Goal: Task Accomplishment & Management: Manage account settings

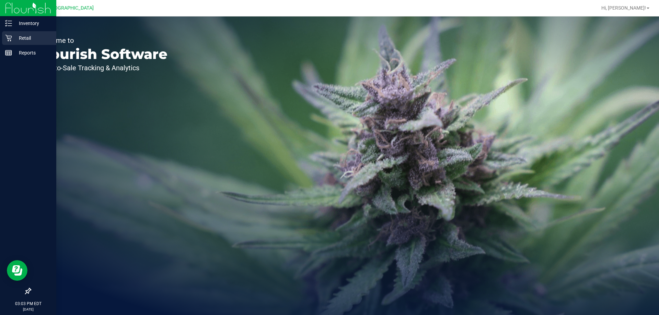
click at [6, 39] on icon at bounding box center [8, 38] width 7 height 7
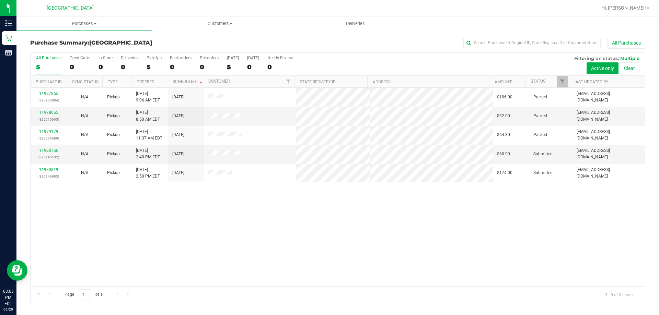
click at [166, 233] on div "11977865 (325955884) N/A Pickup 9/20/2025 9:06 AM EDT 9/20/2025 $106.00 Packed …" at bounding box center [338, 187] width 614 height 199
click at [49, 152] on link "11980766" at bounding box center [48, 150] width 19 height 5
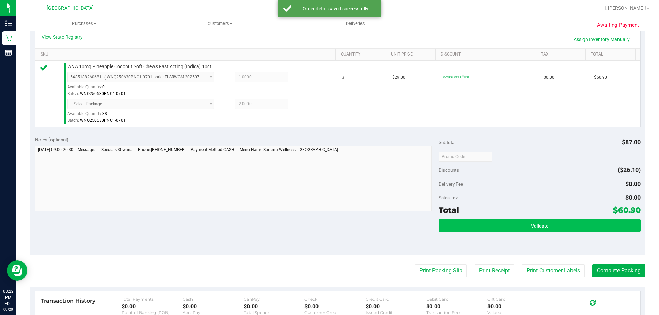
scroll to position [206, 0]
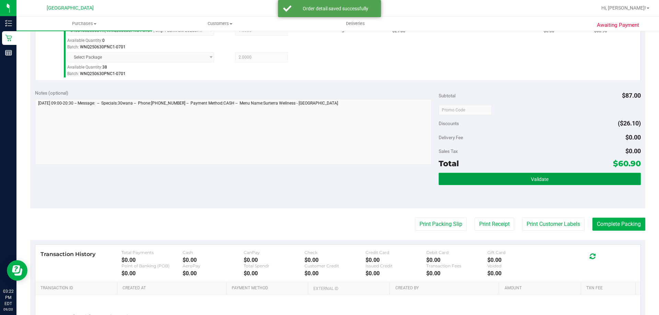
click at [496, 177] on button "Validate" at bounding box center [540, 179] width 202 height 12
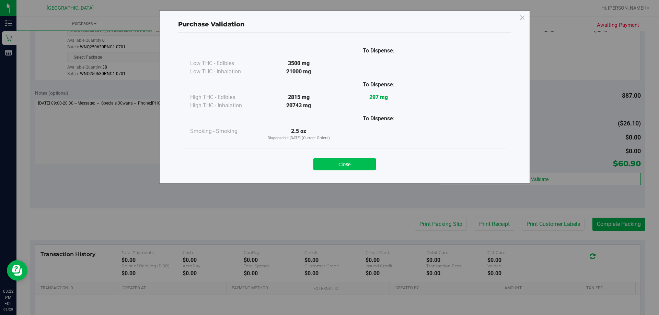
click at [343, 160] on button "Close" at bounding box center [344, 164] width 62 height 12
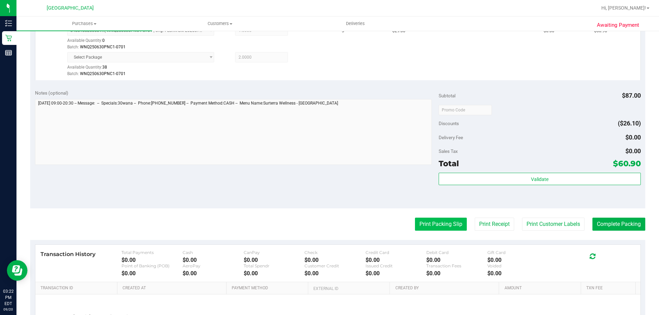
click at [447, 224] on button "Print Packing Slip" at bounding box center [441, 224] width 52 height 13
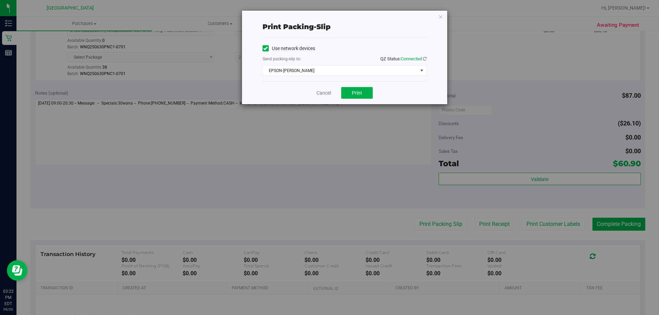
click at [445, 16] on div "Print packing-slip Use network devices Send packing-slip to: QZ Status: Connect…" at bounding box center [344, 58] width 205 height 94
click at [443, 16] on icon "button" at bounding box center [440, 16] width 5 height 8
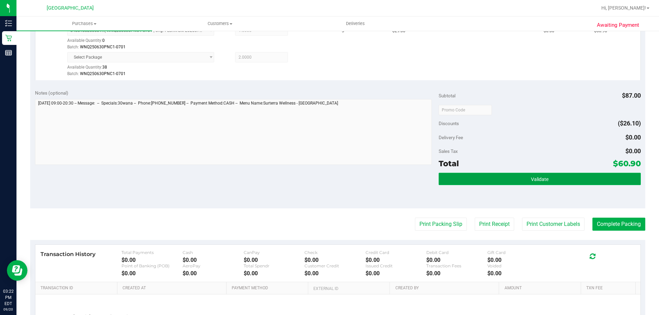
click at [522, 180] on button "Validate" at bounding box center [540, 179] width 202 height 12
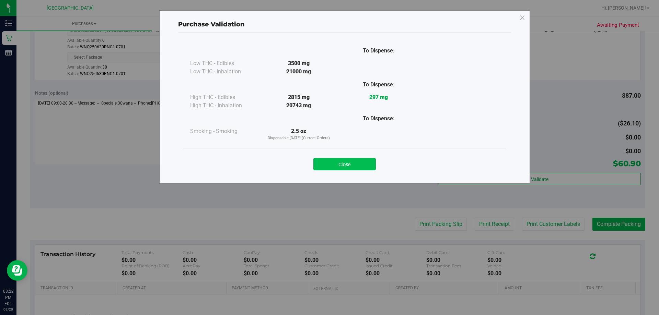
click at [375, 168] on button "Close" at bounding box center [344, 164] width 62 height 12
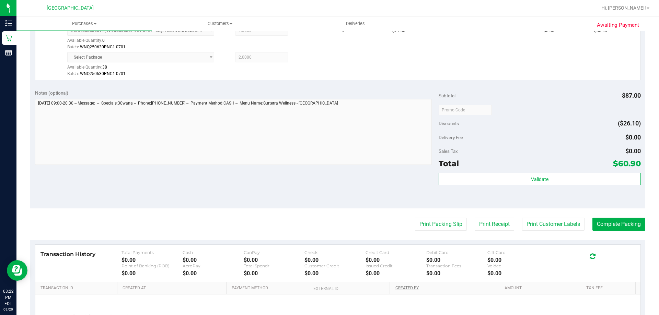
scroll to position [240, 0]
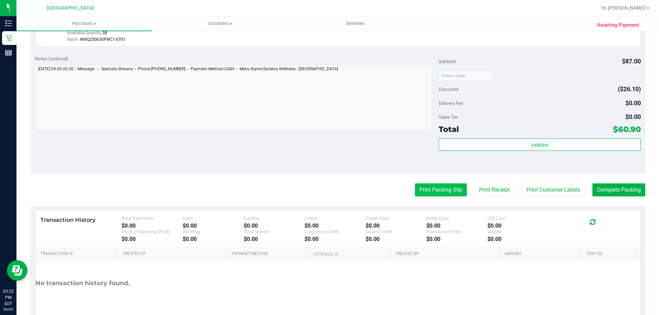
click at [442, 193] on button "Print Packing Slip" at bounding box center [441, 190] width 52 height 13
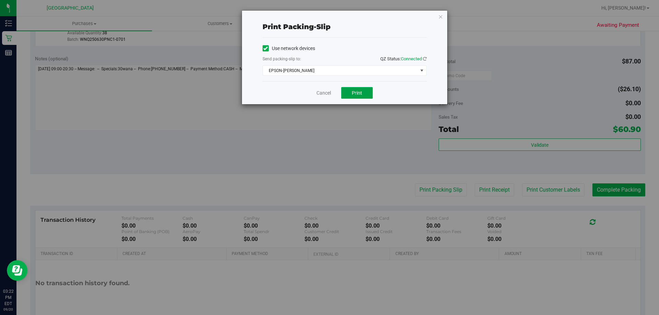
click at [366, 88] on button "Print" at bounding box center [357, 93] width 32 height 12
click at [442, 19] on icon "button" at bounding box center [440, 16] width 5 height 8
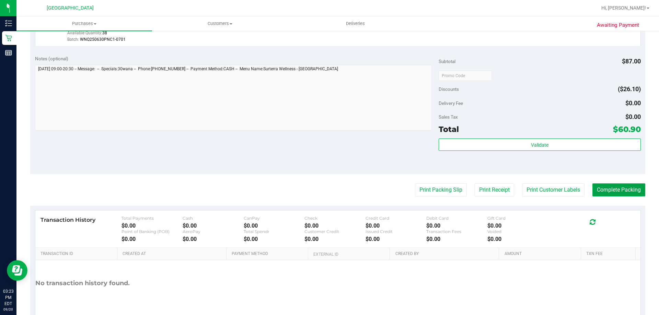
click at [605, 193] on button "Complete Packing" at bounding box center [618, 190] width 53 height 13
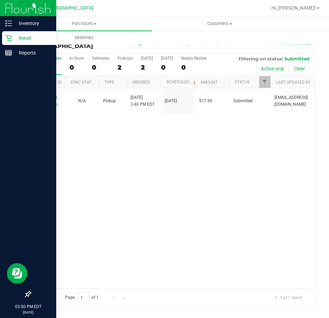
click at [14, 9] on img at bounding box center [28, 8] width 46 height 16
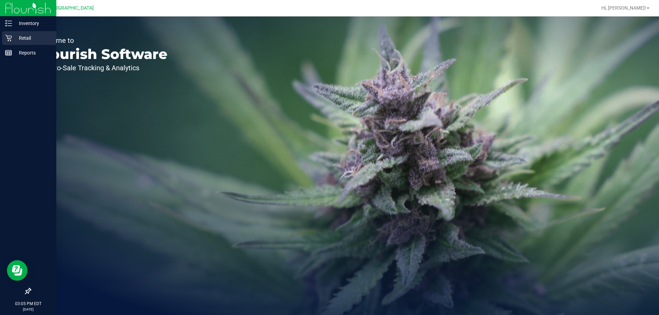
click at [15, 38] on p "Retail" at bounding box center [32, 38] width 41 height 8
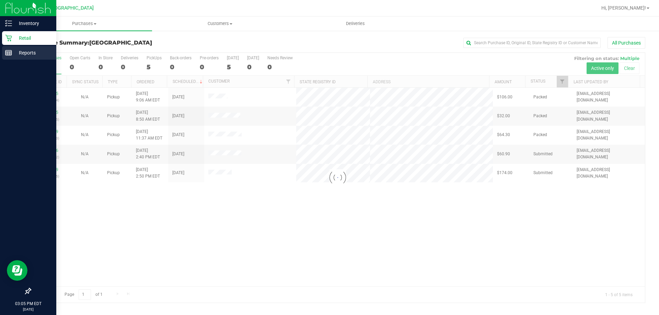
click at [26, 51] on p "Reports" at bounding box center [32, 53] width 41 height 8
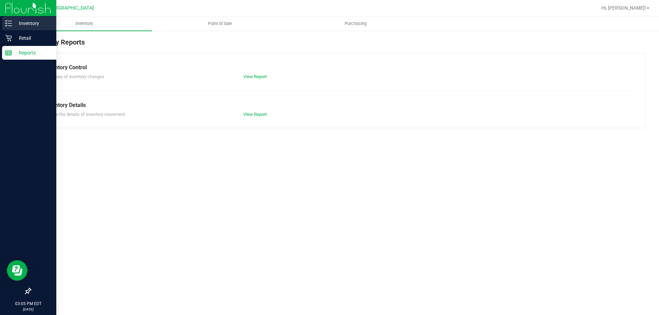
drag, startPoint x: 4, startPoint y: 18, endPoint x: 10, endPoint y: 22, distance: 6.9
click at [5, 18] on div "Inventory" at bounding box center [29, 23] width 54 height 14
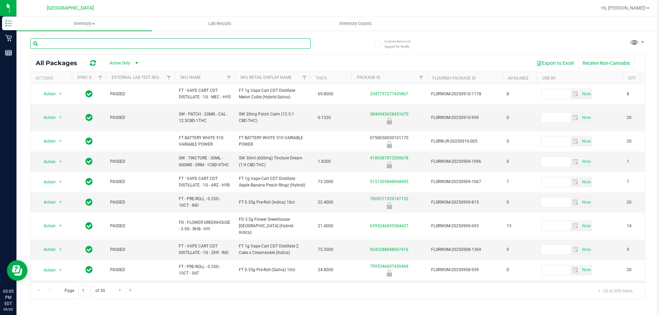
click at [77, 43] on input "text" at bounding box center [170, 43] width 280 height 10
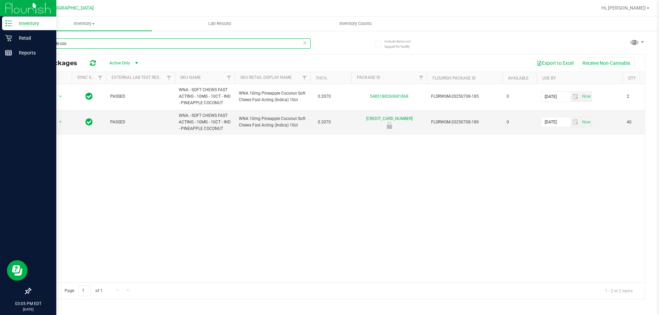
type input "pineapple coc"
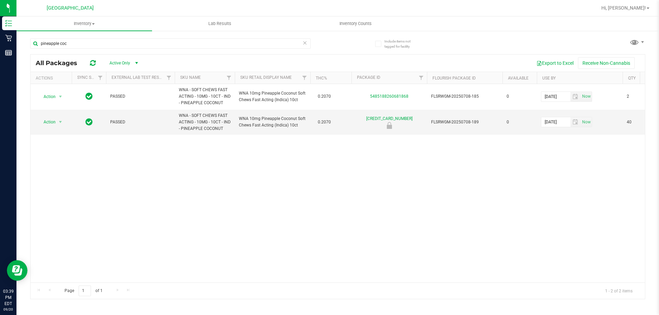
click at [189, 40] on input "pineapple coc" at bounding box center [170, 43] width 280 height 10
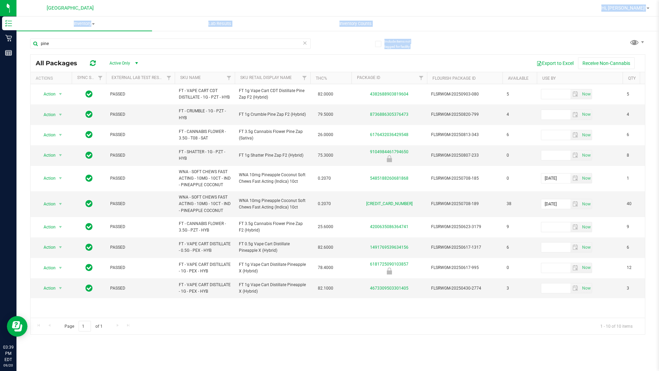
drag, startPoint x: 487, startPoint y: 14, endPoint x: 491, endPoint y: 35, distance: 21.3
click at [491, 35] on div "Orange Park WC Hi, Francois! Inventory All packages All inventory Waste log Lab…" at bounding box center [337, 185] width 642 height 371
click at [484, 28] on ul "Inventory All packages All inventory Waste log Lab Results Inventory Counts" at bounding box center [345, 23] width 659 height 15
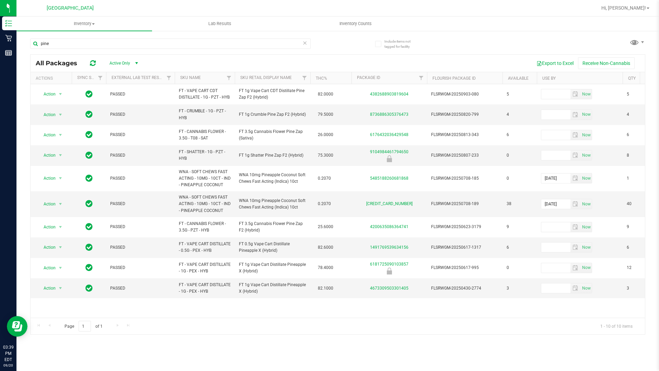
click at [597, 2] on div at bounding box center [360, 7] width 474 height 13
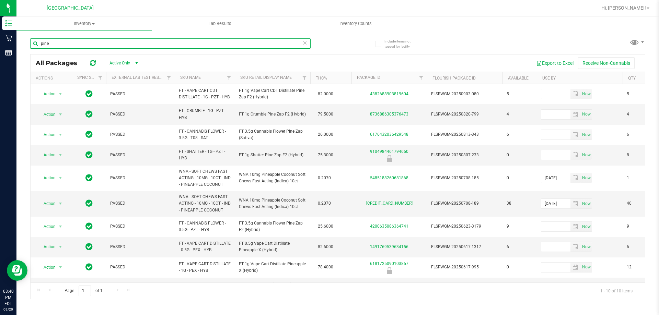
click at [184, 45] on input "pine" at bounding box center [170, 43] width 280 height 10
type input "p"
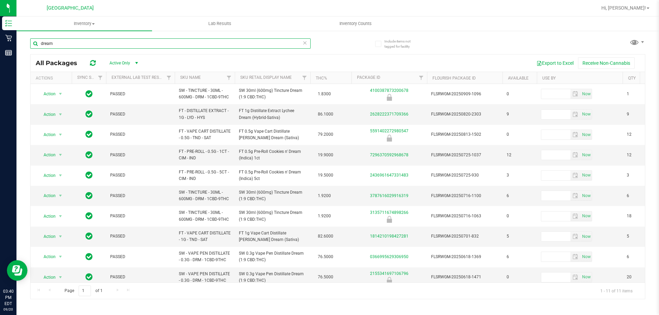
click at [226, 45] on input "dream" at bounding box center [170, 43] width 280 height 10
type input "d"
type input "theragel"
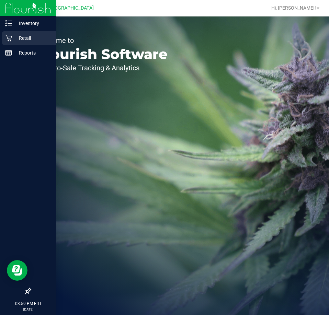
click at [9, 40] on icon at bounding box center [8, 38] width 7 height 7
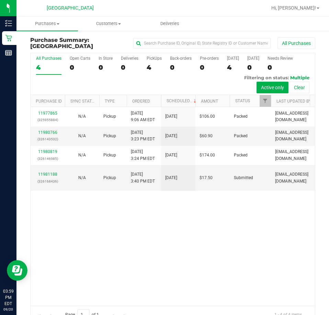
click at [114, 243] on div "11977865 (325955884) N/A Pickup 9/20/2025 9:06 AM EDT 9/20/2025 $106.00 Packed …" at bounding box center [173, 206] width 284 height 198
click at [46, 172] on link "11981188" at bounding box center [47, 174] width 19 height 5
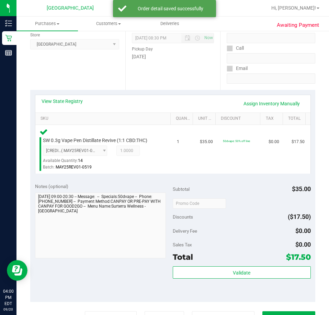
scroll to position [103, 0]
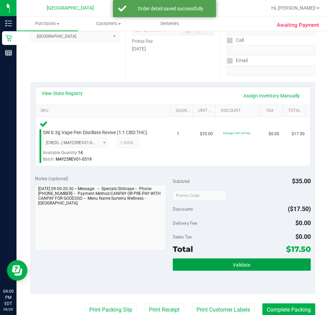
click at [257, 263] on button "Validate" at bounding box center [242, 264] width 138 height 12
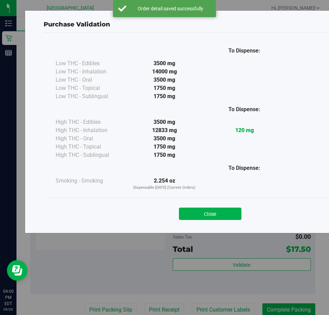
click at [217, 206] on div "Close" at bounding box center [210, 211] width 312 height 17
click at [217, 212] on button "Close" at bounding box center [210, 214] width 62 height 12
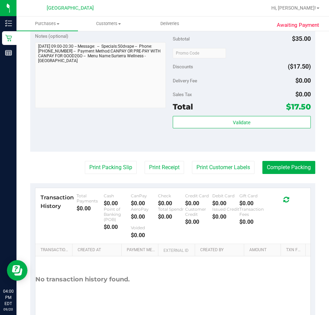
scroll to position [206, 0]
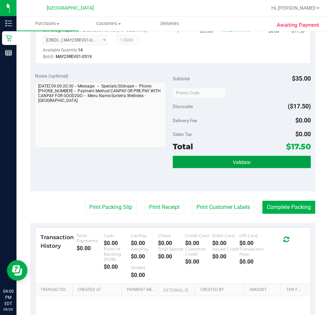
click at [261, 161] on button "Validate" at bounding box center [242, 162] width 138 height 12
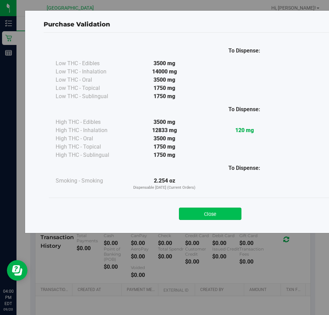
click at [199, 214] on button "Close" at bounding box center [210, 214] width 62 height 12
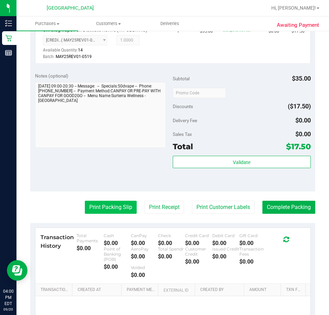
click at [123, 202] on button "Print Packing Slip" at bounding box center [111, 207] width 52 height 13
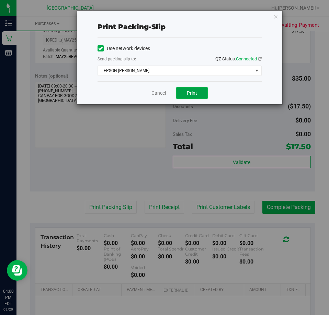
click at [200, 96] on button "Print" at bounding box center [192, 93] width 32 height 12
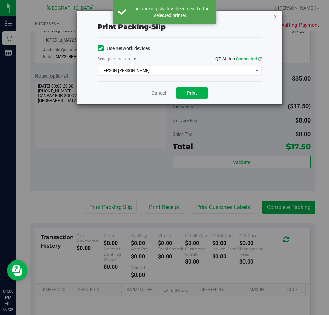
click at [277, 15] on icon "button" at bounding box center [275, 16] width 5 height 8
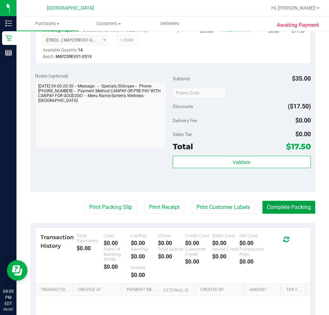
click at [271, 203] on button "Complete Packing" at bounding box center [288, 207] width 53 height 13
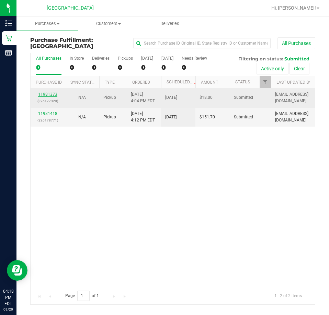
click at [53, 93] on link "11981373" at bounding box center [47, 94] width 19 height 5
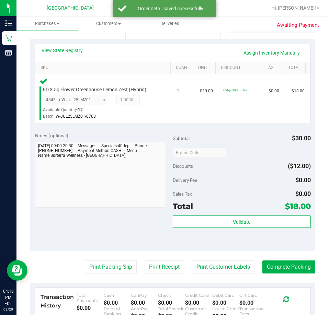
scroll to position [172, 0]
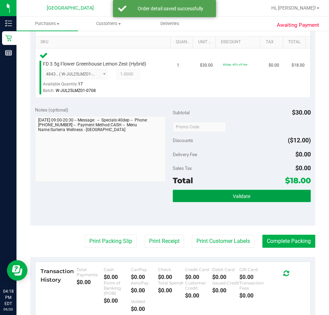
click at [225, 195] on button "Validate" at bounding box center [242, 196] width 138 height 12
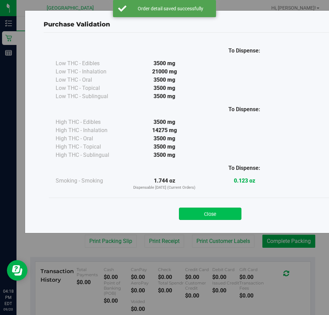
click at [203, 211] on button "Close" at bounding box center [210, 214] width 62 height 12
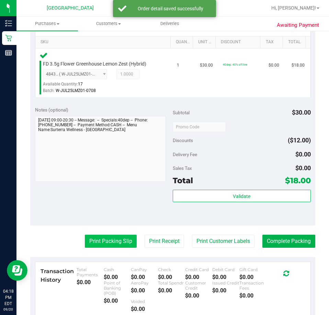
click at [118, 241] on button "Print Packing Slip" at bounding box center [111, 241] width 52 height 13
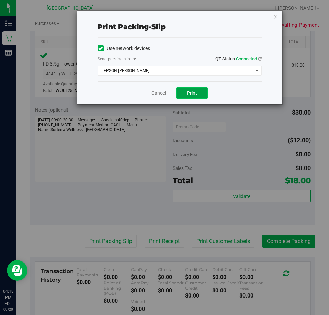
click at [188, 94] on span "Print" at bounding box center [192, 92] width 10 height 5
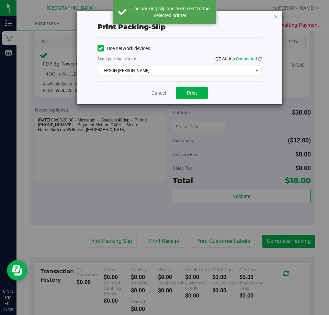
click at [277, 16] on icon "button" at bounding box center [275, 16] width 5 height 8
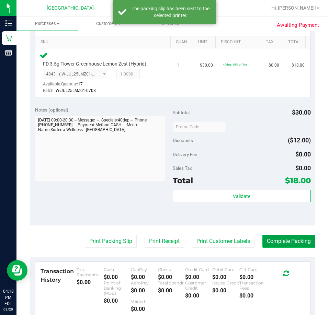
click at [294, 243] on button "Complete Packing" at bounding box center [288, 241] width 53 height 13
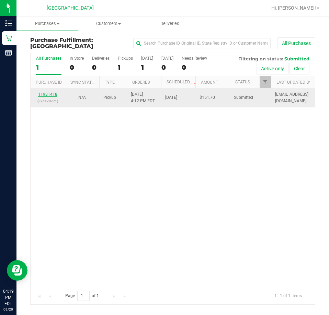
click at [47, 94] on link "11981418" at bounding box center [47, 94] width 19 height 5
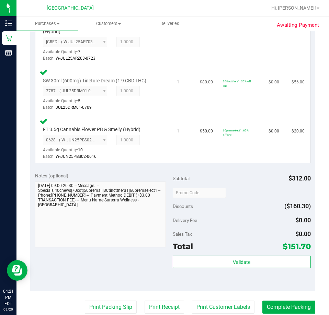
scroll to position [343, 0]
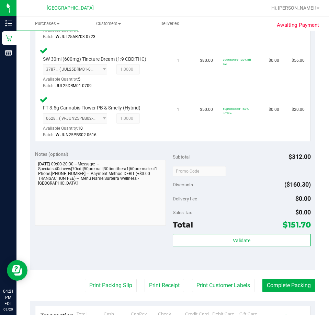
click at [246, 231] on div "Subtotal $312.00 Discounts ($160.30) Delivery Fee $0.00 Sales Tax $0.00 Total $…" at bounding box center [242, 208] width 138 height 114
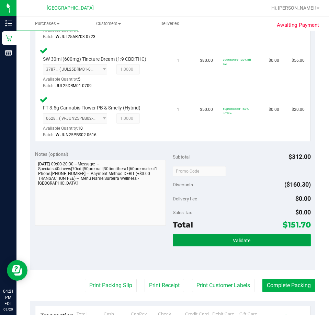
click at [248, 240] on button "Validate" at bounding box center [242, 240] width 138 height 12
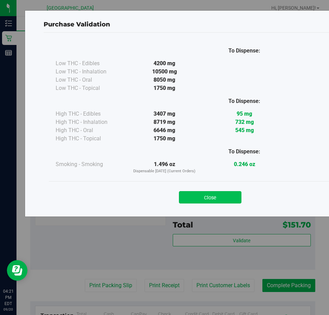
click at [212, 193] on button "Close" at bounding box center [210, 197] width 62 height 12
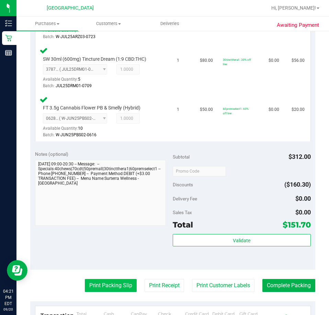
click at [85, 286] on button "Print Packing Slip" at bounding box center [111, 285] width 52 height 13
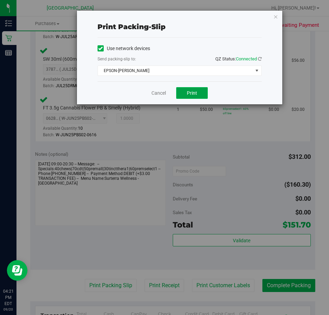
click at [187, 93] on span "Print" at bounding box center [192, 92] width 10 height 5
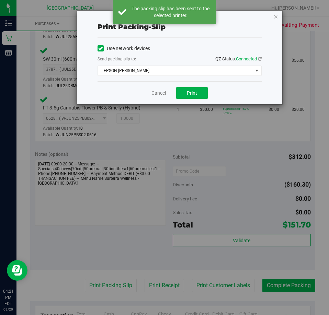
click at [276, 18] on icon "button" at bounding box center [275, 16] width 5 height 8
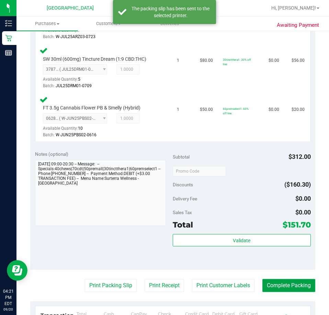
click at [279, 286] on button "Complete Packing" at bounding box center [288, 285] width 53 height 13
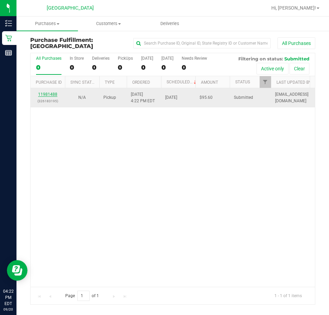
click at [57, 94] on link "11981488" at bounding box center [47, 94] width 19 height 5
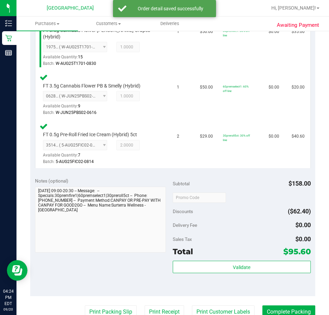
scroll to position [275, 0]
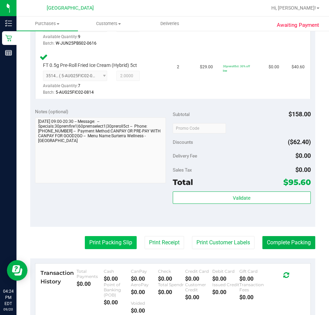
click at [98, 236] on button "Print Packing Slip" at bounding box center [111, 242] width 52 height 13
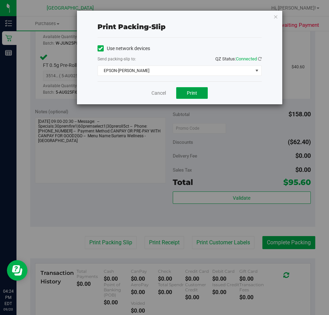
drag, startPoint x: 200, startPoint y: 95, endPoint x: 205, endPoint y: 91, distance: 6.1
click at [201, 94] on button "Print" at bounding box center [192, 93] width 32 height 12
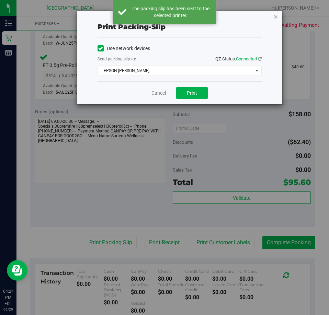
click at [278, 18] on icon "button" at bounding box center [275, 16] width 5 height 8
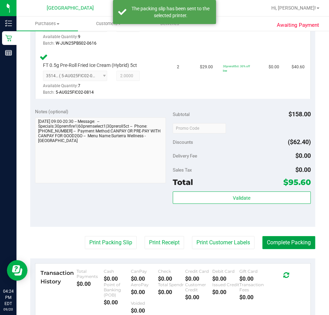
click at [297, 236] on button "Complete Packing" at bounding box center [288, 242] width 53 height 13
